Goal: Navigation & Orientation: Find specific page/section

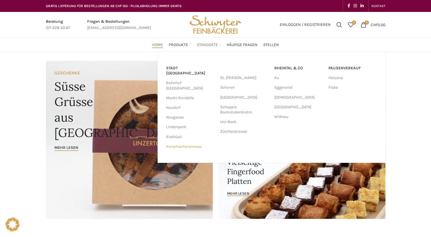
click at [180, 142] on link "Rorschacherstrasse" at bounding box center [190, 147] width 48 height 10
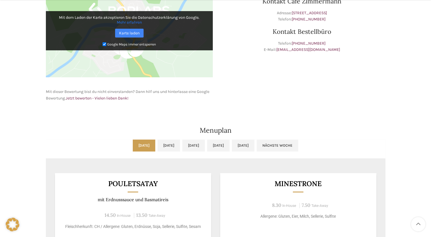
scroll to position [256, 0]
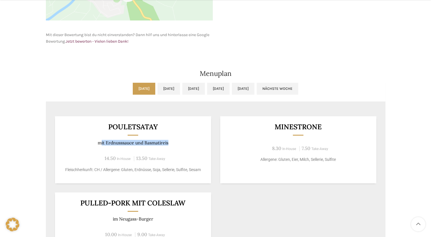
drag, startPoint x: 101, startPoint y: 143, endPoint x: 187, endPoint y: 143, distance: 86.0
click at [187, 143] on p "mit Erdnusssauce und Basmatireis" at bounding box center [133, 142] width 142 height 5
click at [38, 135] on div "Café Zimmermann Rorschacherstrasse Wochentag ÖFFNUNGSZEITEN [DATE][GEOGRAPHIC_D…" at bounding box center [215, 39] width 431 height 487
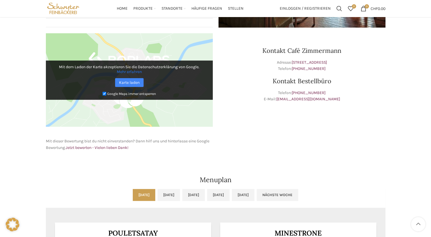
scroll to position [114, 0]
